Goal: Navigation & Orientation: Find specific page/section

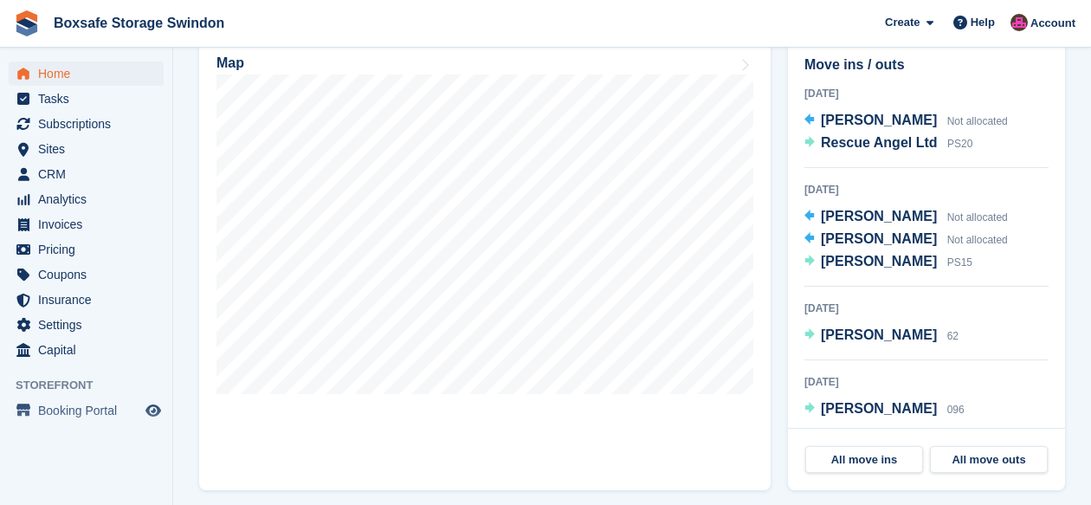
scroll to position [547, 0]
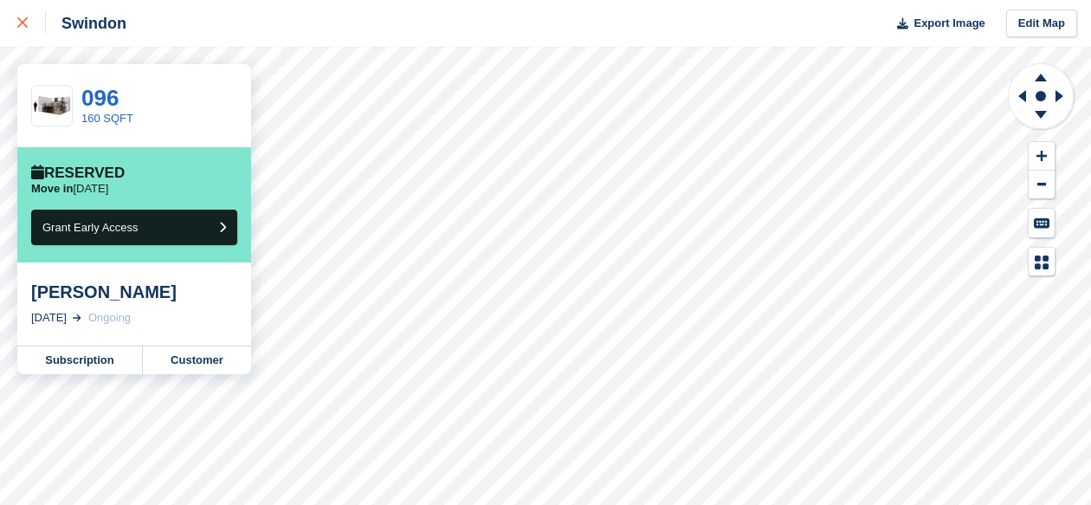
click at [29, 23] on div at bounding box center [31, 23] width 29 height 21
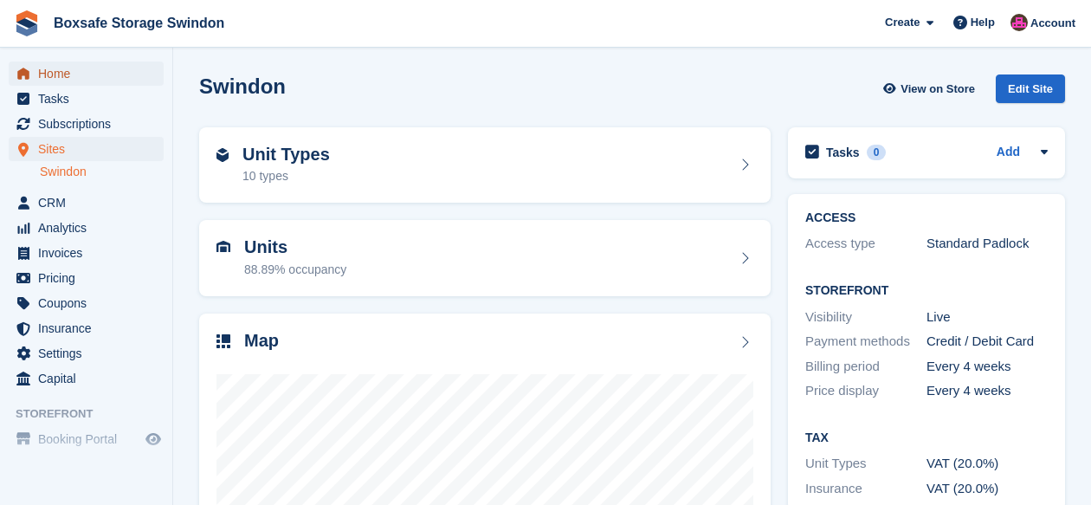
click at [57, 77] on span "Home" at bounding box center [90, 73] width 104 height 24
